Goal: Navigation & Orientation: Find specific page/section

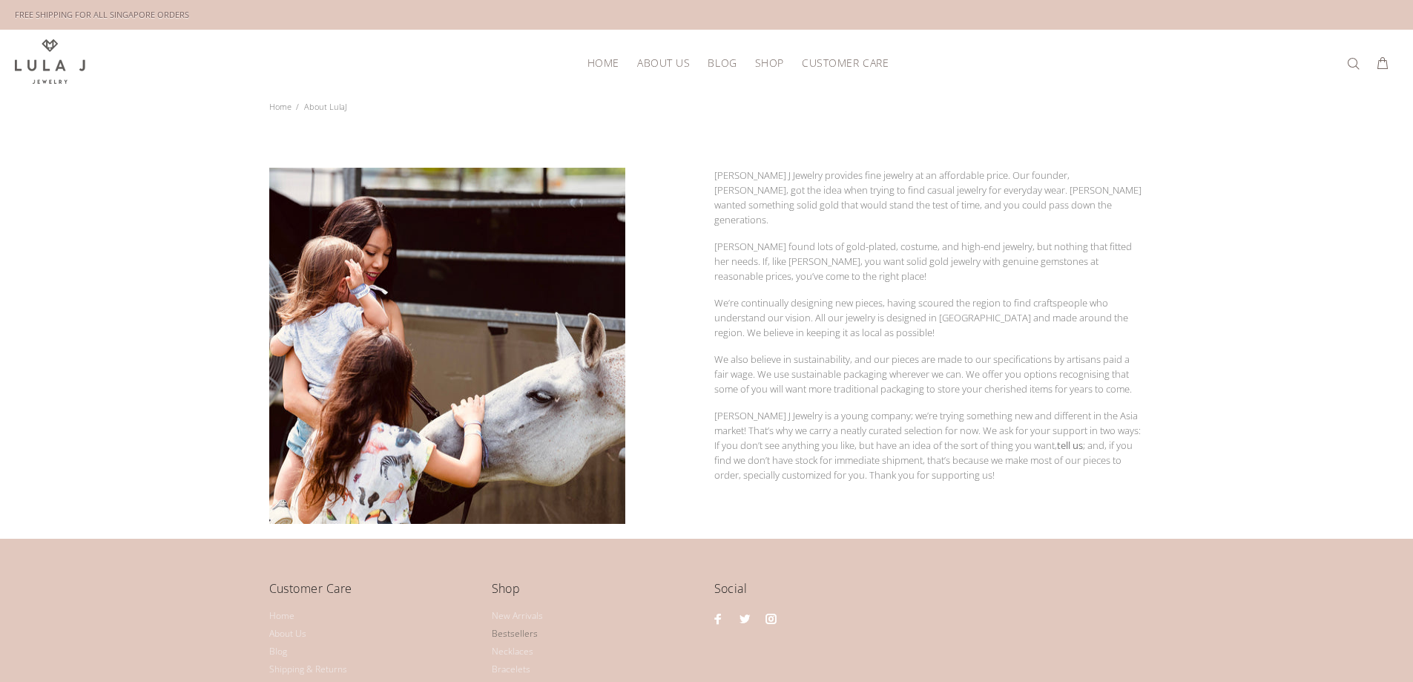
click at [516, 632] on link "Bestsellers" at bounding box center [515, 634] width 46 height 18
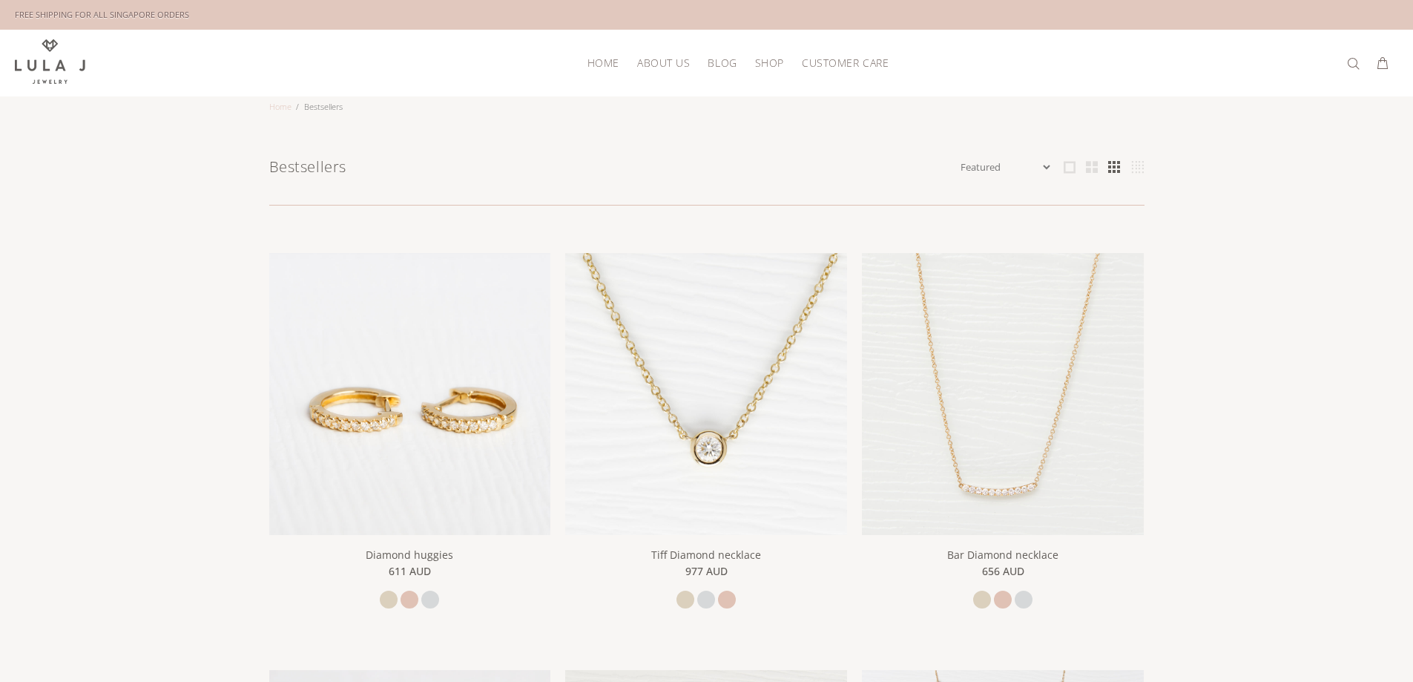
click at [270, 102] on link "Home" at bounding box center [280, 106] width 22 height 11
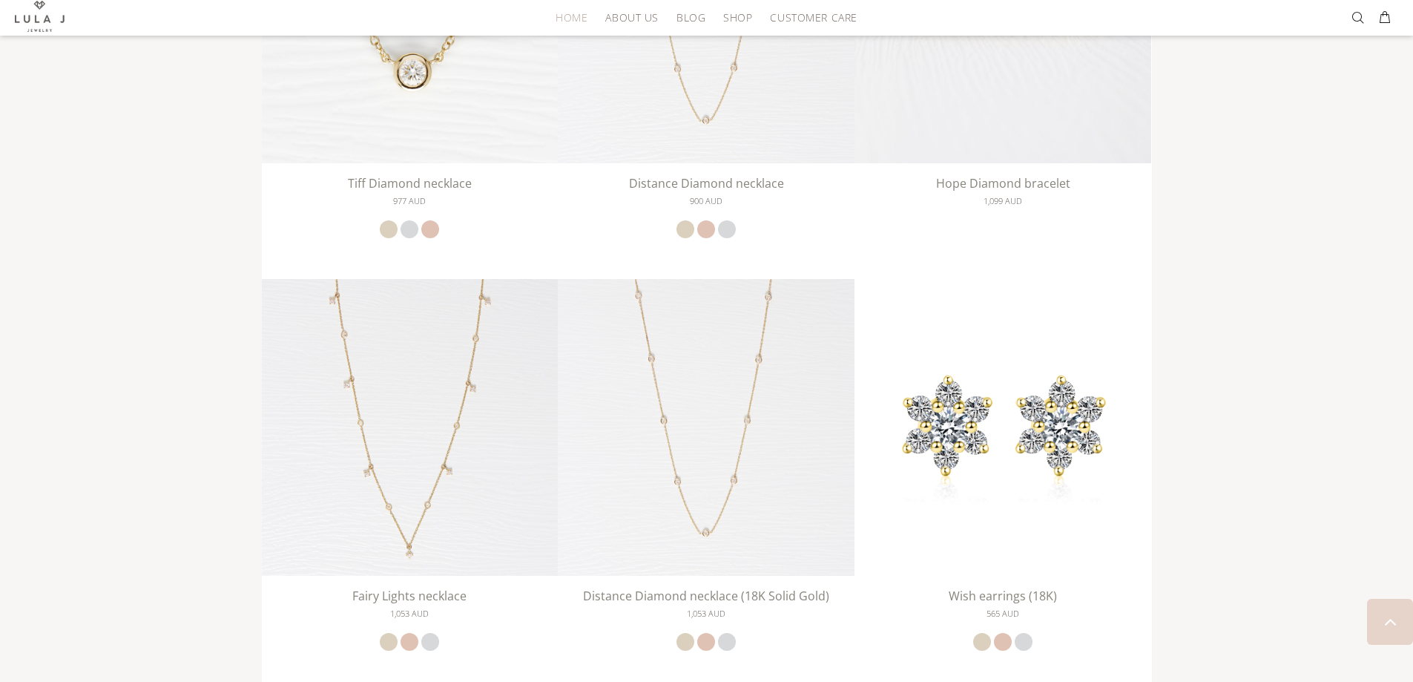
scroll to position [2448, 0]
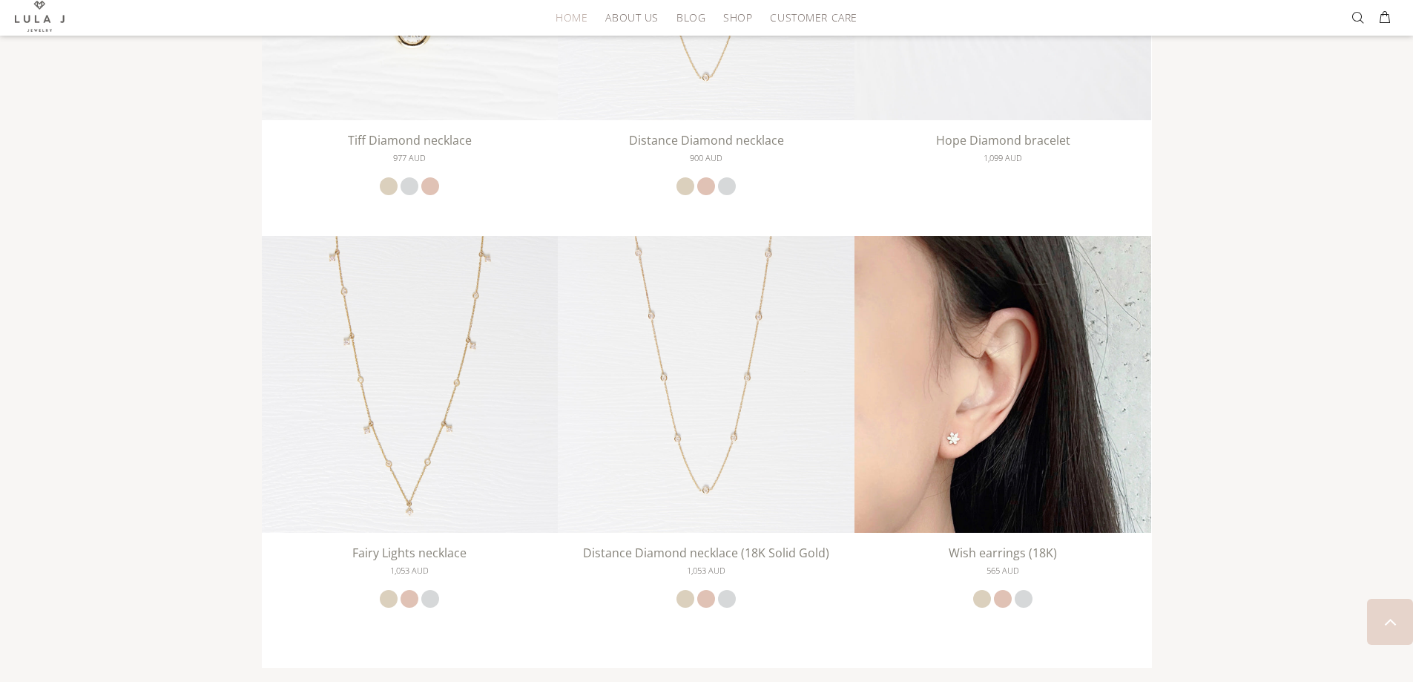
click at [973, 316] on img at bounding box center [1003, 384] width 297 height 297
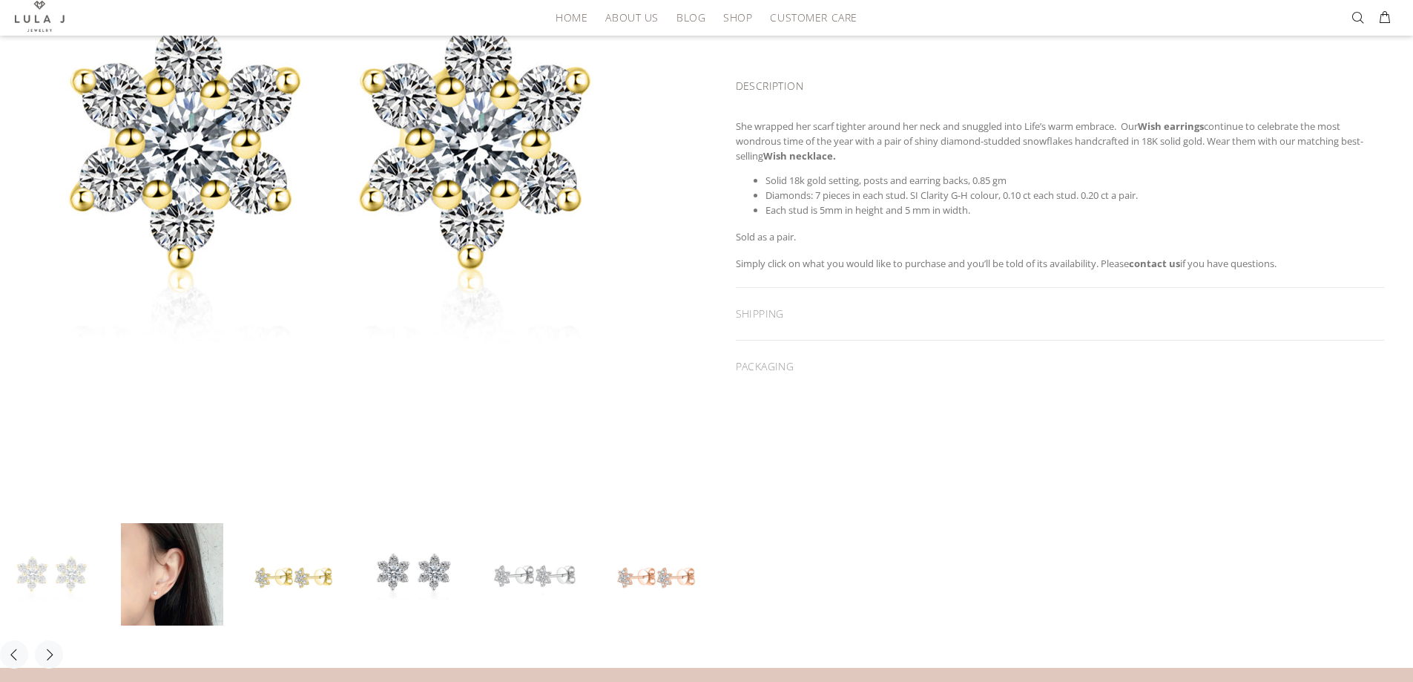
scroll to position [371, 0]
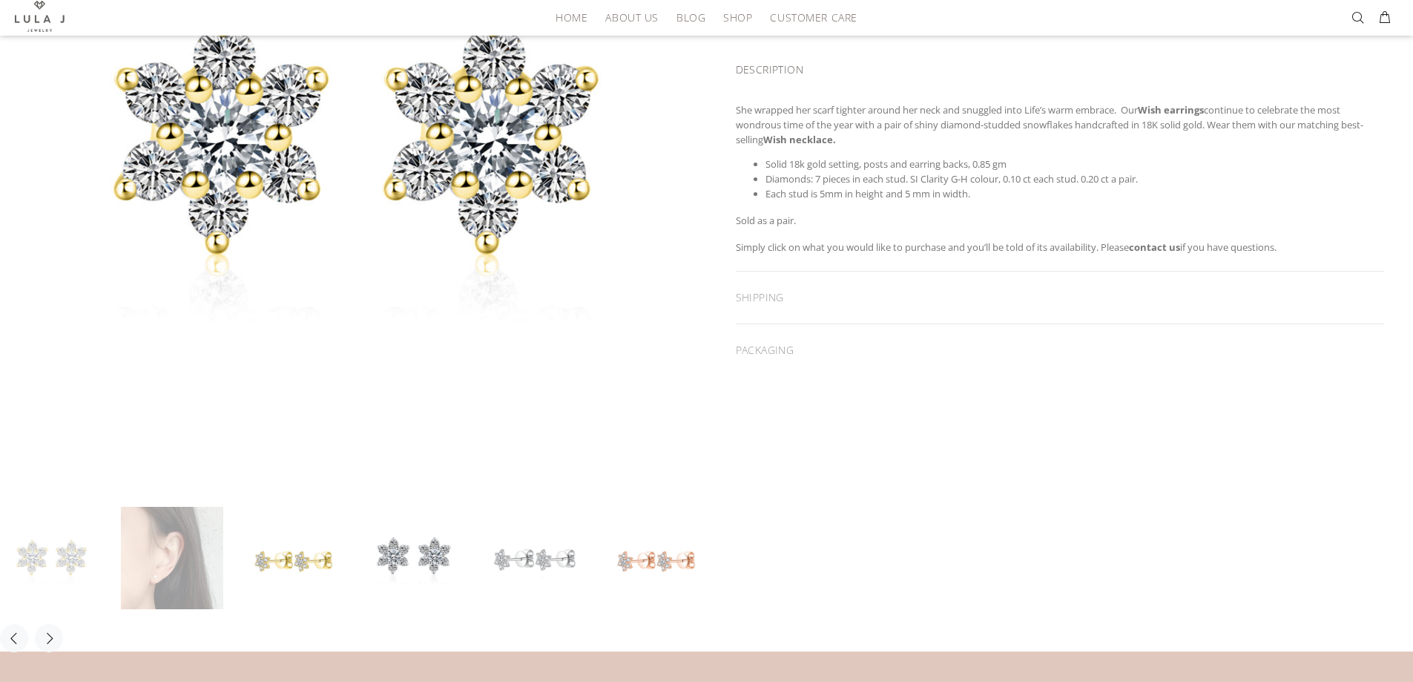
click at [177, 550] on link at bounding box center [172, 558] width 102 height 102
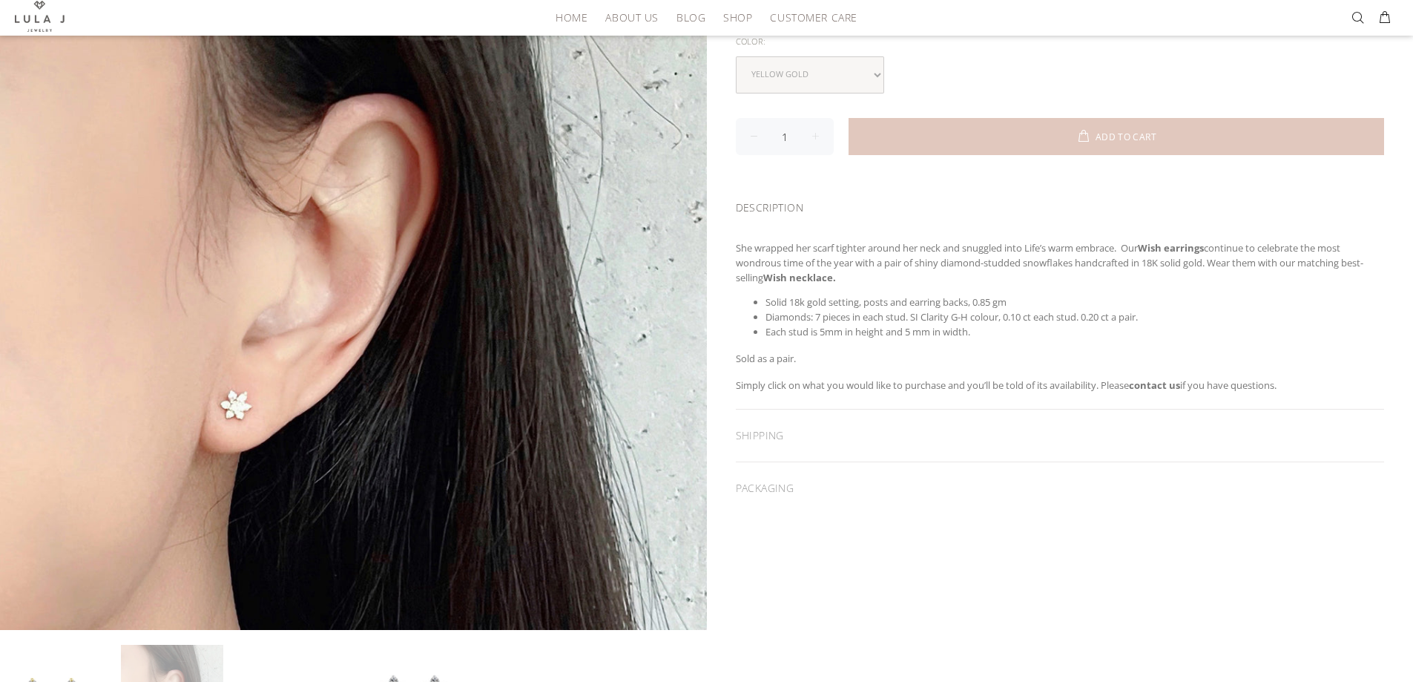
scroll to position [223, 0]
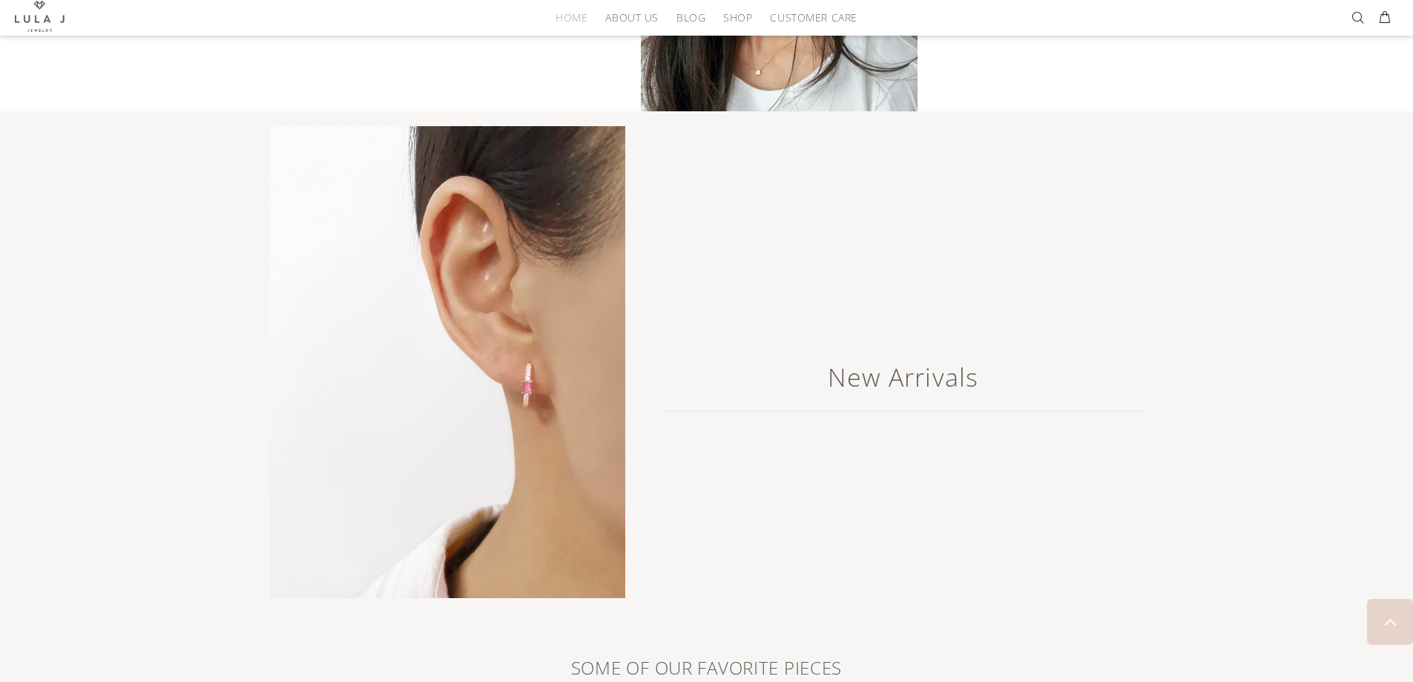
scroll to position [1261, 0]
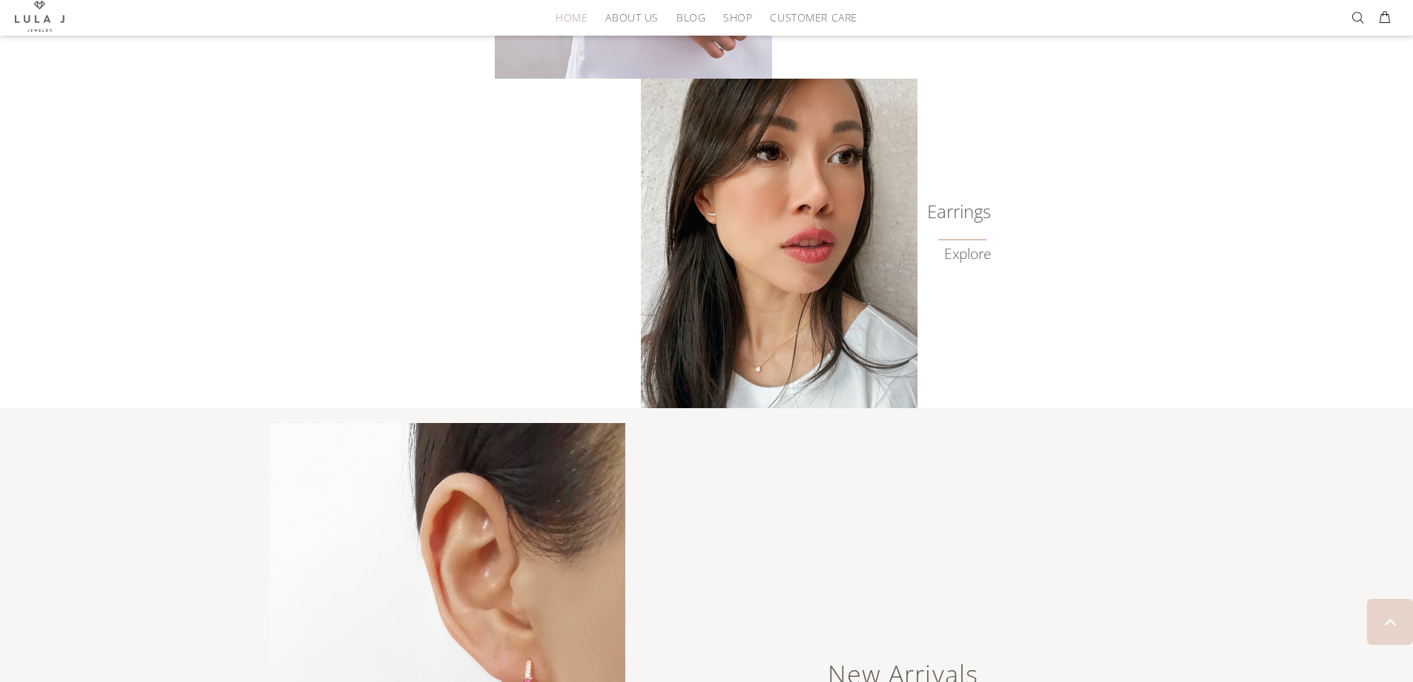
click at [976, 260] on link "Explore" at bounding box center [967, 254] width 47 height 17
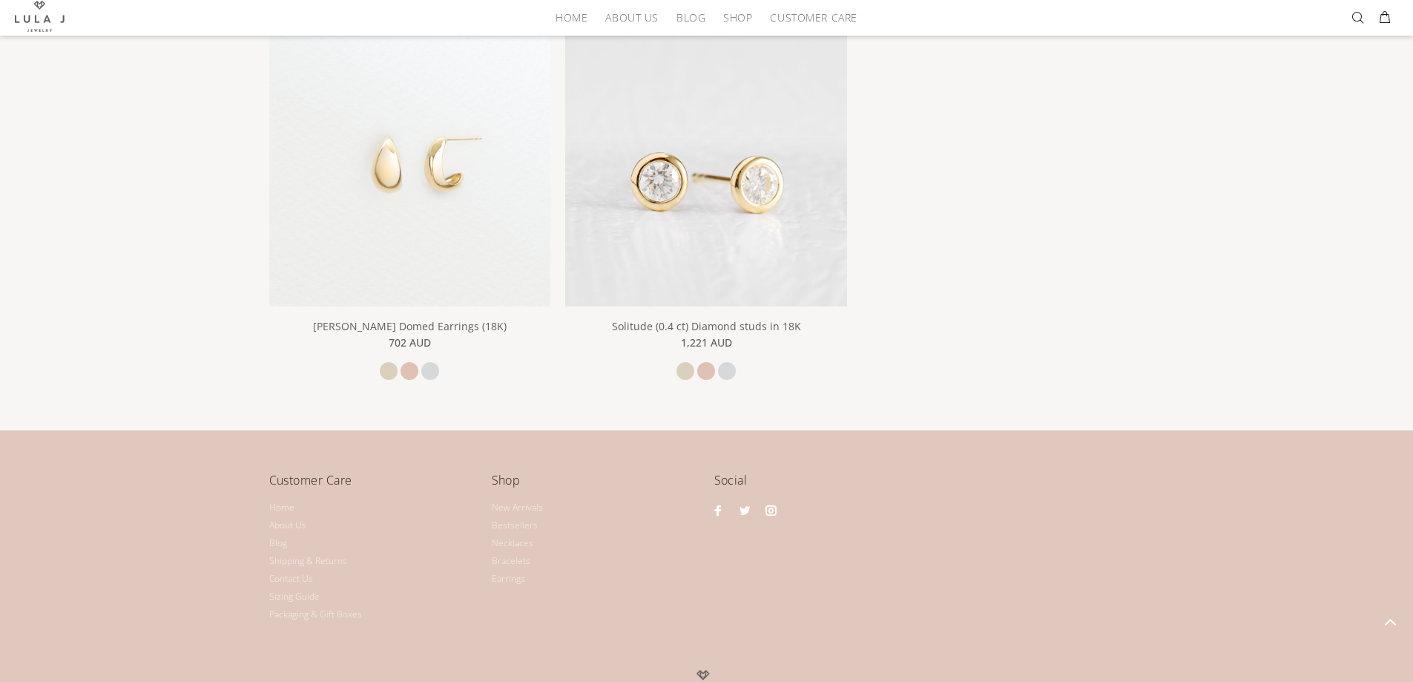
scroll to position [2745, 0]
